Goal: Learn about a topic

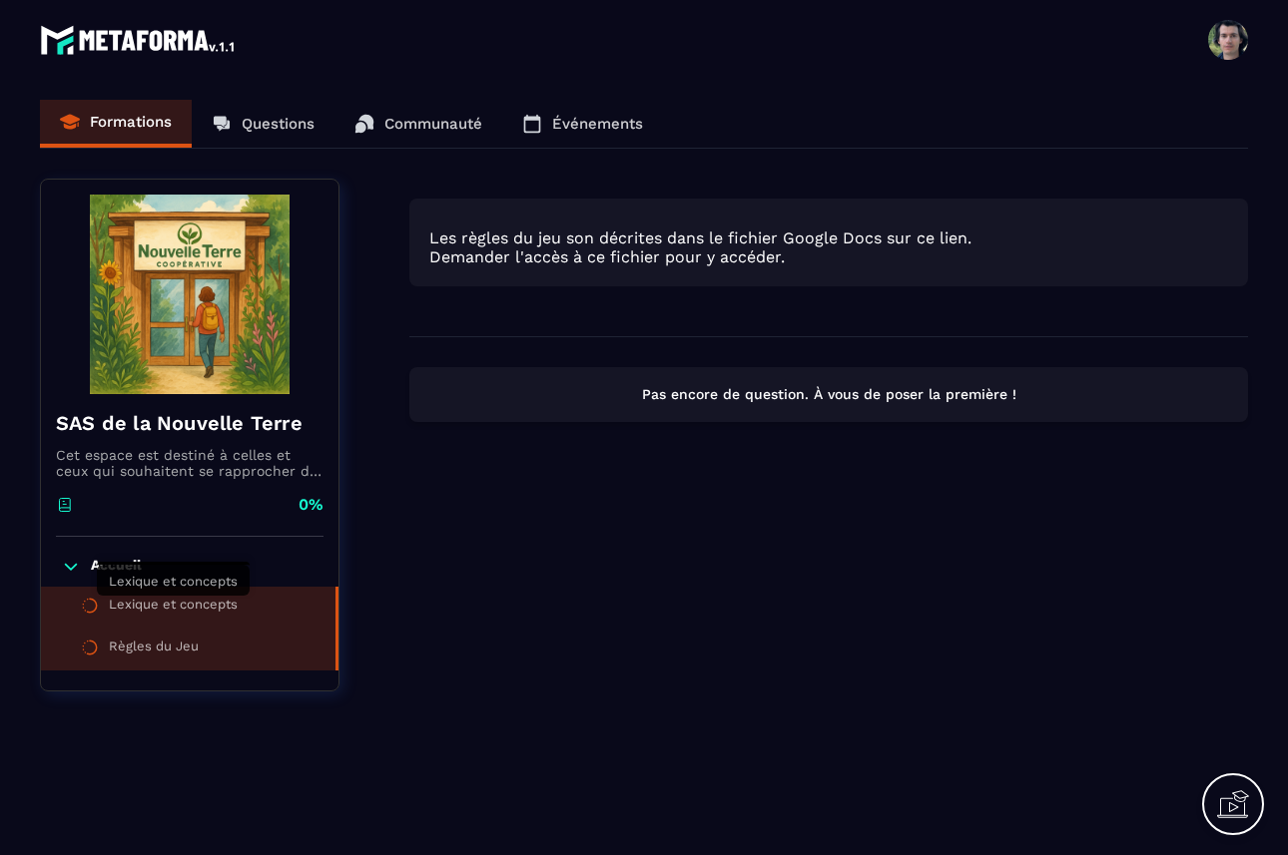
click at [156, 615] on div "Lexique et concepts" at bounding box center [173, 608] width 129 height 22
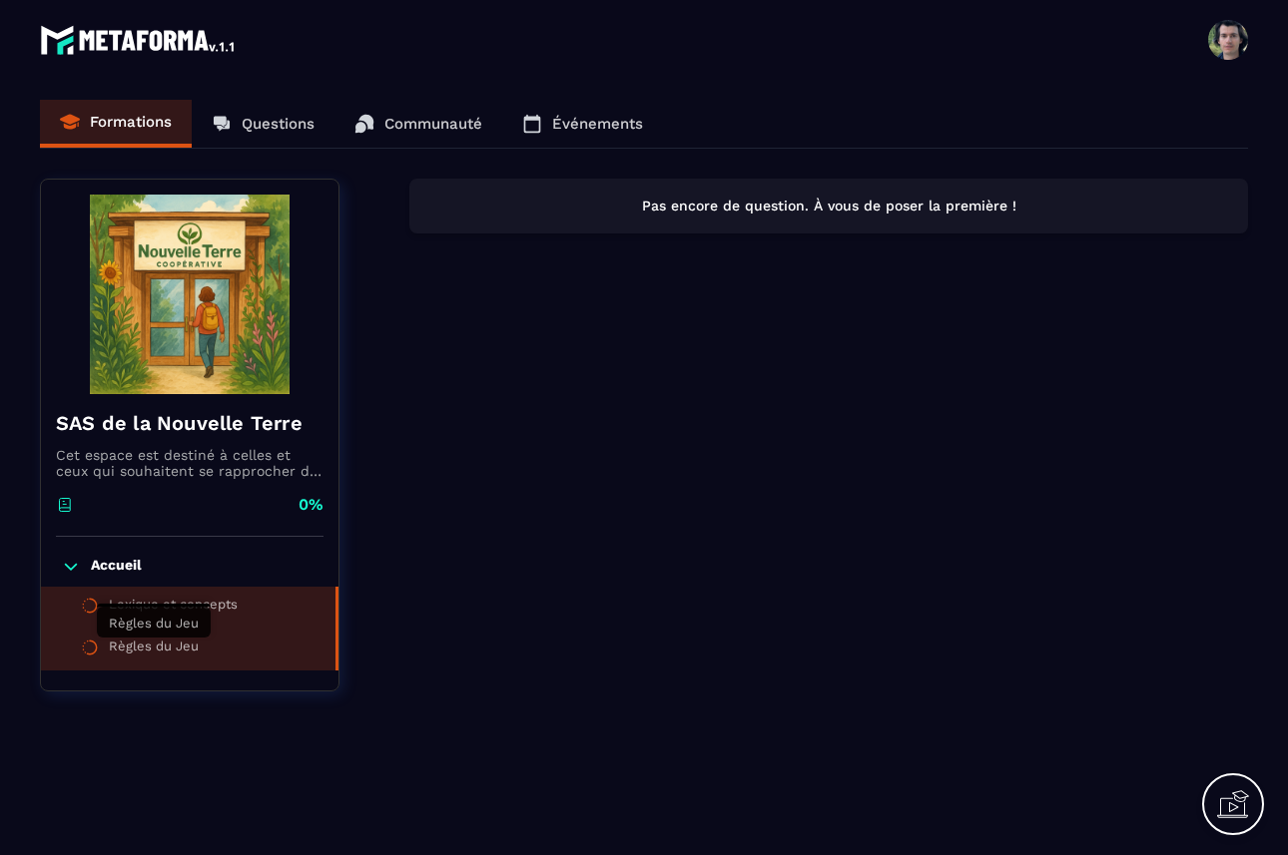
click at [179, 652] on div "Règles du Jeu" at bounding box center [154, 650] width 90 height 22
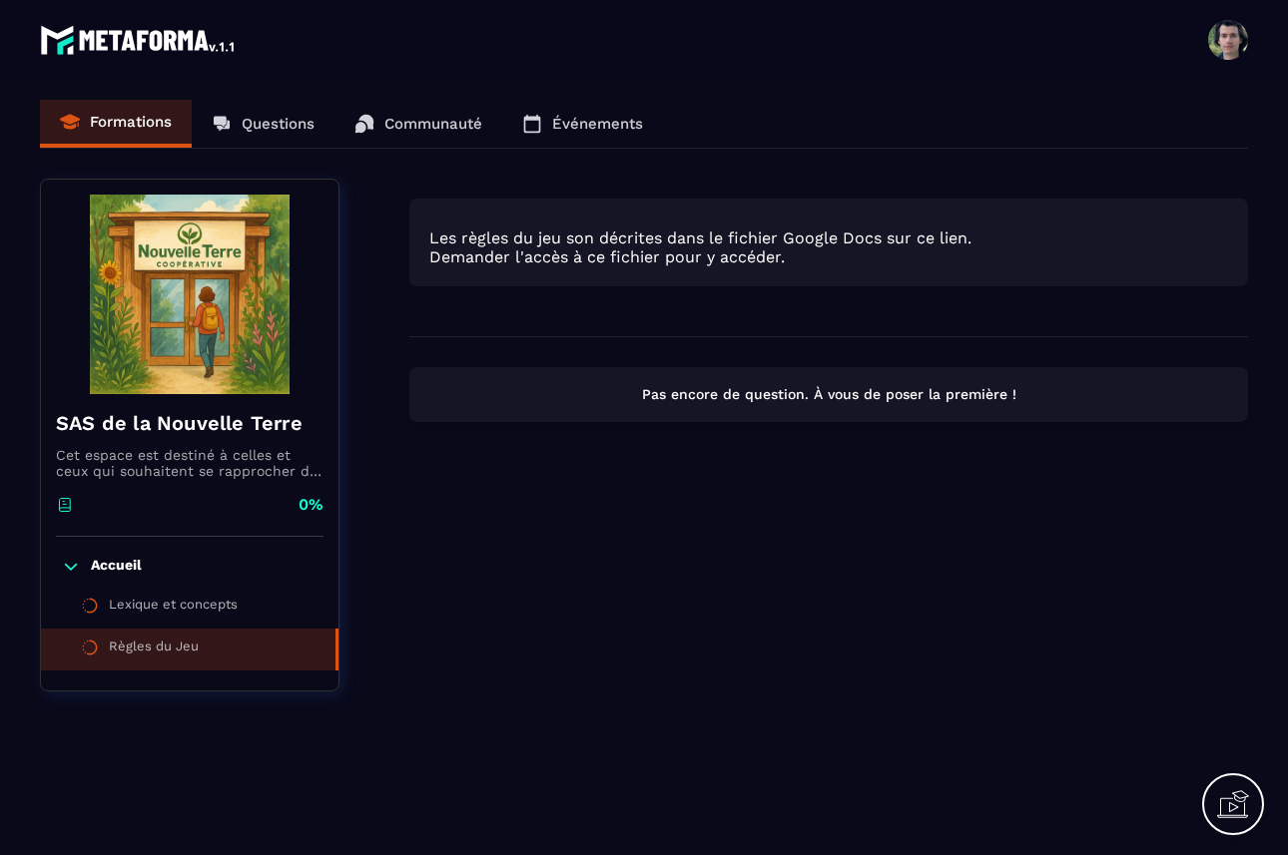
click at [154, 133] on div "Formations Questions Communauté Événements" at bounding box center [644, 124] width 1208 height 49
click at [163, 37] on img at bounding box center [139, 40] width 198 height 40
